Goal: Information Seeking & Learning: Learn about a topic

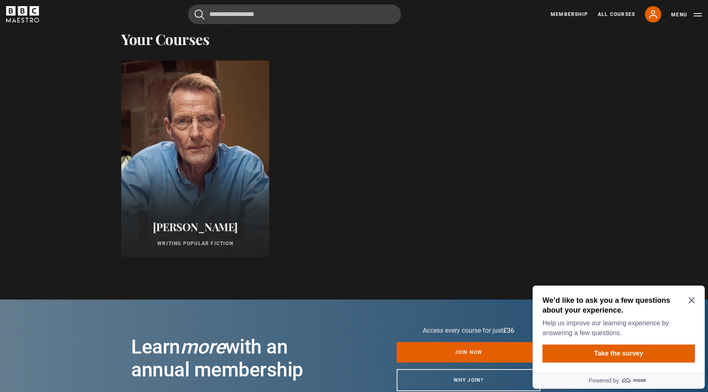
scroll to position [330, 0]
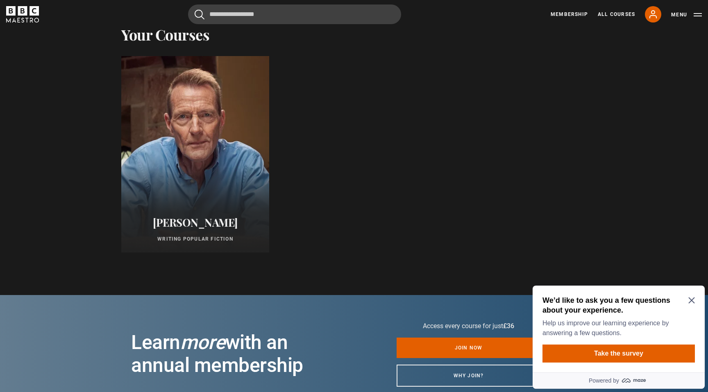
click at [689, 303] on icon "Close Maze Prompt" at bounding box center [691, 301] width 6 height 6
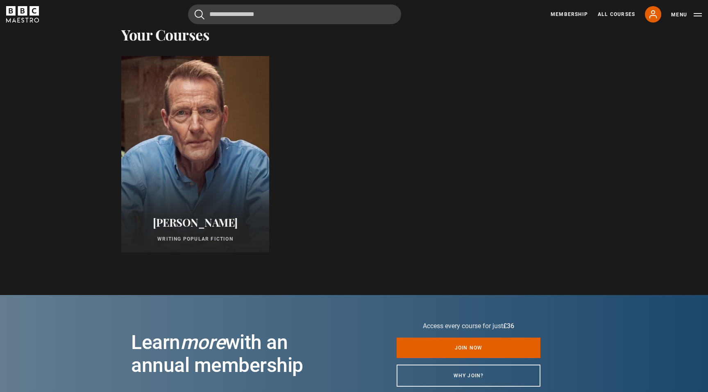
click at [197, 199] on div at bounding box center [195, 154] width 163 height 216
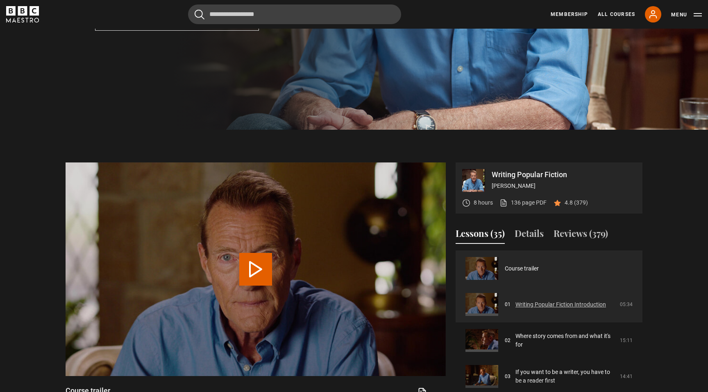
click at [552, 305] on link "Writing Popular Fiction Introduction" at bounding box center [560, 305] width 90 height 9
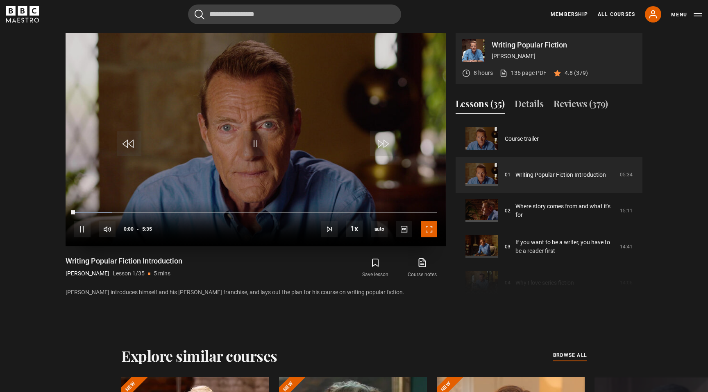
click at [431, 231] on span "Video Player" at bounding box center [429, 229] width 16 height 16
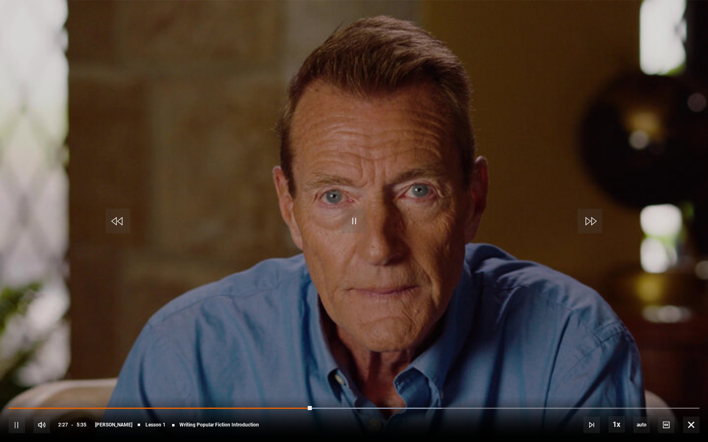
click at [460, 378] on video "Video Player" at bounding box center [354, 221] width 708 height 442
click at [13, 392] on span "Video Player" at bounding box center [17, 425] width 16 height 16
click at [690, 392] on span "Video Player" at bounding box center [691, 425] width 16 height 16
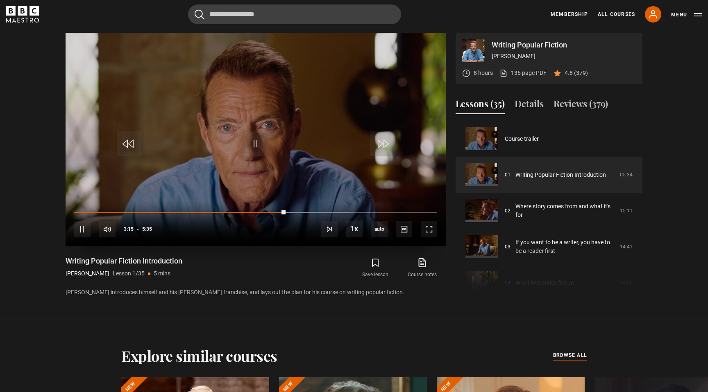
click at [267, 235] on div "10s Skip Back 10 seconds Pause 10s Skip Forward 10 seconds Loaded : 76.12% 3:21…" at bounding box center [256, 223] width 380 height 45
click at [427, 232] on span "Video Player" at bounding box center [429, 229] width 16 height 16
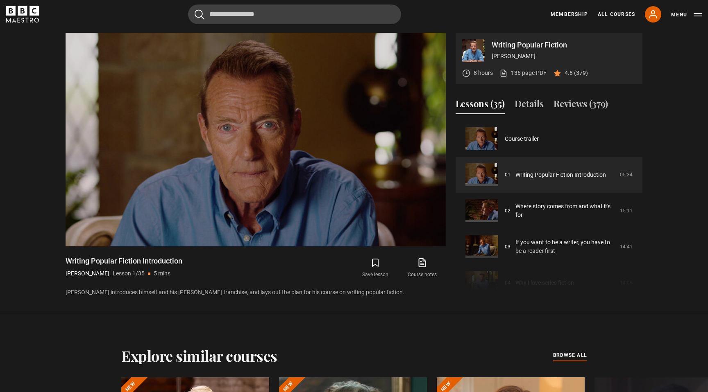
click at [321, 273] on div "Save lesson Course notes opens in new tab" at bounding box center [358, 268] width 174 height 24
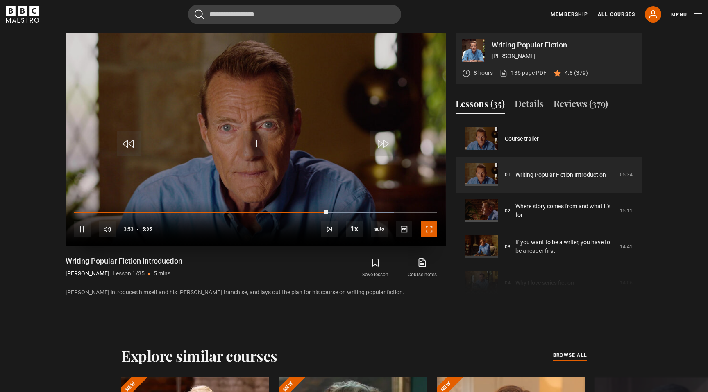
click at [430, 233] on span "Video Player" at bounding box center [429, 229] width 16 height 16
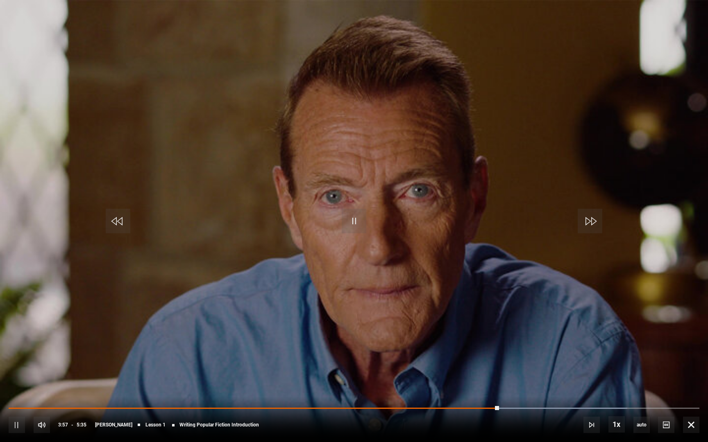
click at [672, 392] on video "Video Player" at bounding box center [354, 221] width 708 height 442
click at [355, 392] on div "10s Skip Back 10 seconds Pause 10s Skip Forward 10 seconds Loaded : 91.04% 4:22…" at bounding box center [354, 419] width 708 height 45
click at [361, 392] on div "10s Skip Back 10 seconds Pause 10s Skip Forward 10 seconds Loaded : 91.04% 4:22…" at bounding box center [354, 419] width 708 height 45
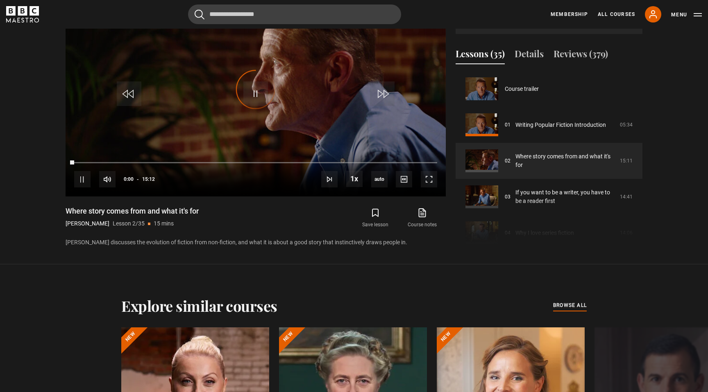
scroll to position [36, 0]
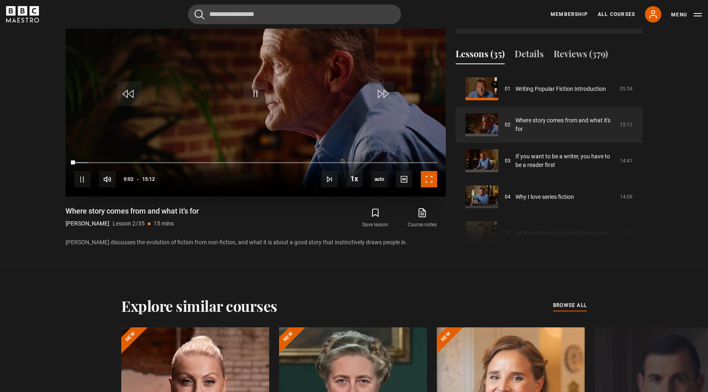
click at [432, 177] on span "Video Player" at bounding box center [429, 179] width 16 height 16
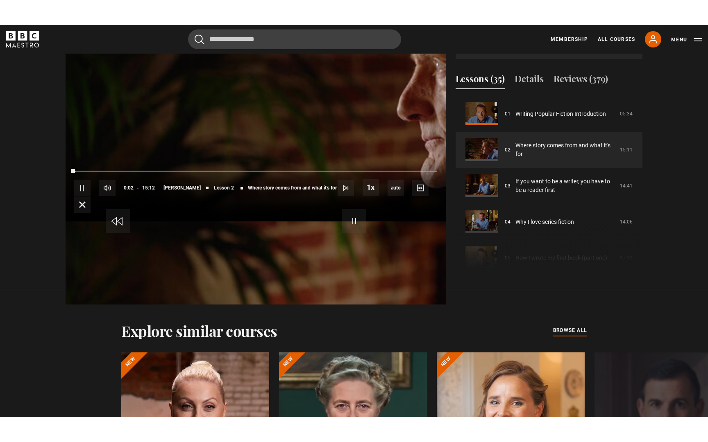
scroll to position [429, 0]
